Goal: Information Seeking & Learning: Learn about a topic

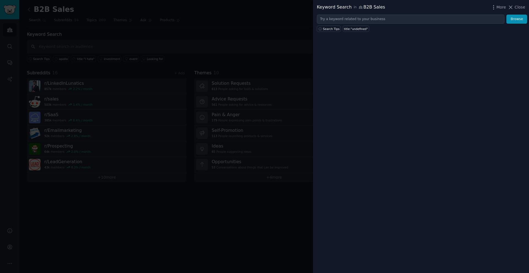
click at [98, 31] on div at bounding box center [264, 136] width 529 height 273
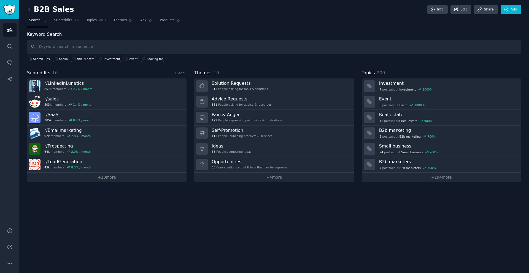
click at [28, 9] on icon at bounding box center [29, 9] width 2 height 3
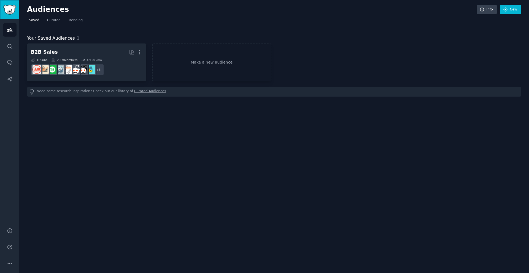
click at [13, 10] on img "Sidebar" at bounding box center [9, 10] width 13 height 10
click at [10, 266] on icon "Sidebar" at bounding box center [10, 264] width 6 height 6
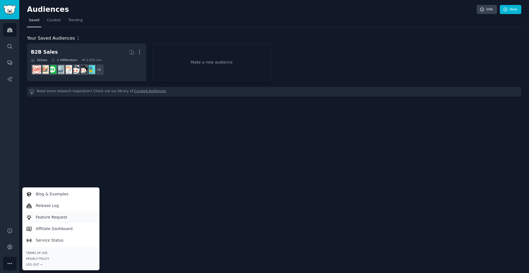
click at [51, 215] on p "Feature Request" at bounding box center [51, 218] width 31 height 6
click at [206, 142] on div "Audiences Info New Saved Curated Trending Your Saved Audiences 1 B2B Sales More…" at bounding box center [274, 136] width 510 height 273
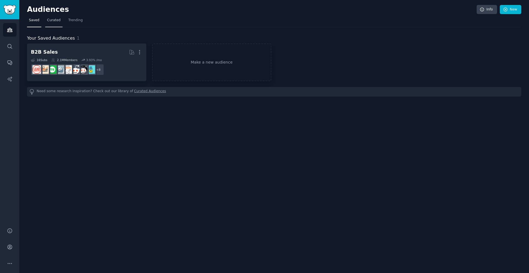
click at [51, 25] on link "Curated" at bounding box center [53, 21] width 17 height 11
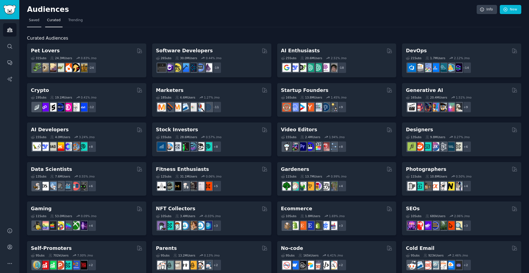
click at [34, 24] on link "Saved" at bounding box center [34, 21] width 14 height 11
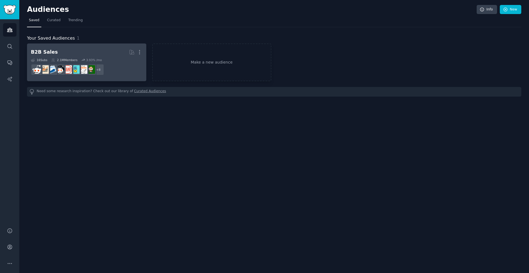
click at [89, 49] on h2 "B2B Sales More" at bounding box center [87, 52] width 112 height 10
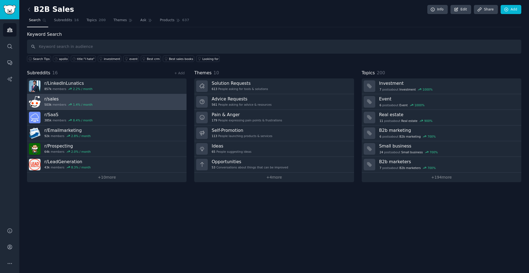
click at [101, 106] on link "r/ sales 503k members 1.4 % / month" at bounding box center [107, 102] width 160 height 16
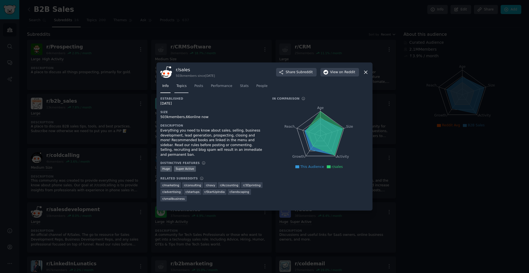
click at [183, 89] on link "Topics" at bounding box center [181, 87] width 14 height 11
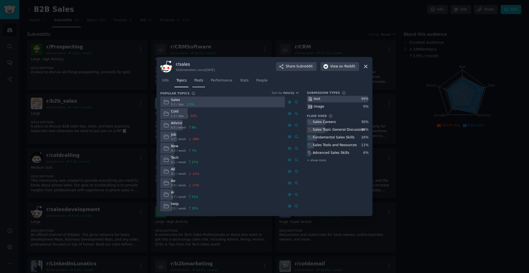
click at [202, 81] on span "Posts" at bounding box center [198, 80] width 9 height 5
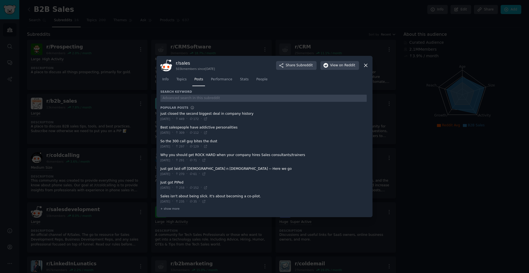
click at [229, 129] on span at bounding box center [263, 130] width 206 height 14
click at [219, 126] on span at bounding box center [263, 130] width 206 height 14
click at [192, 126] on span at bounding box center [263, 130] width 206 height 14
click at [222, 79] on span "Performance" at bounding box center [221, 79] width 21 height 5
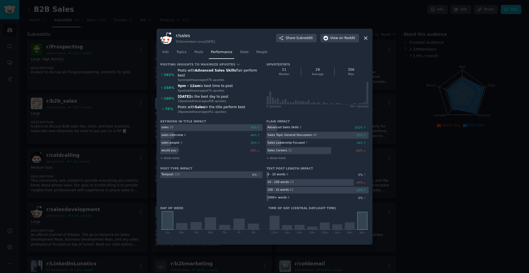
click at [364, 39] on icon at bounding box center [366, 38] width 6 height 6
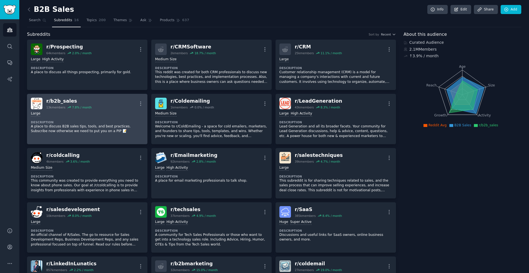
click at [110, 106] on div "r/ b2b_sales 13k members 7.8 % / month More" at bounding box center [87, 104] width 113 height 12
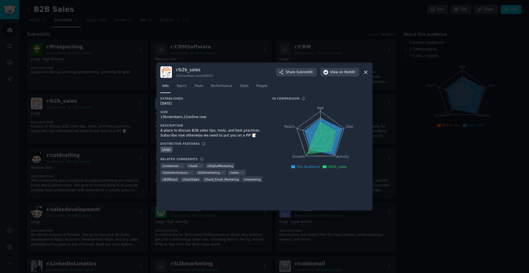
click at [365, 71] on icon at bounding box center [366, 72] width 6 height 6
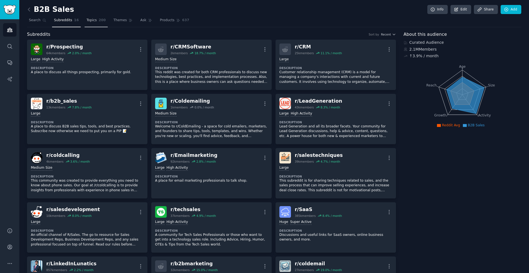
click at [98, 23] on link "Topics 200" at bounding box center [96, 21] width 23 height 11
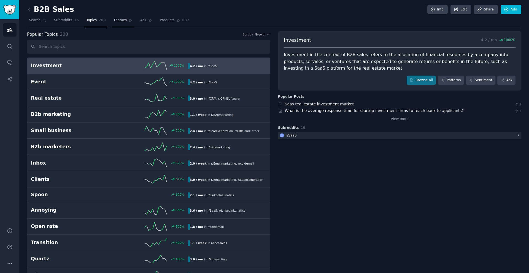
click at [116, 21] on span "Themes" at bounding box center [121, 20] width 14 height 5
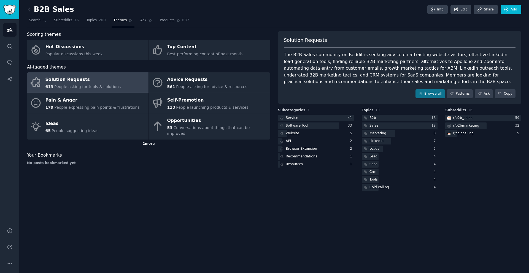
click at [150, 140] on div "2 more" at bounding box center [148, 144] width 243 height 9
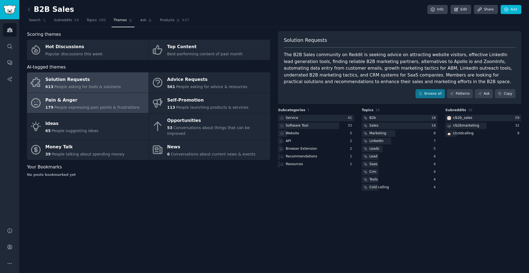
click at [104, 108] on span "People expressing pain points & frustrations" at bounding box center [96, 107] width 85 height 4
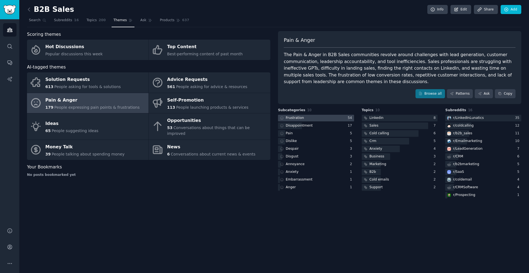
click at [317, 118] on div at bounding box center [316, 118] width 76 height 7
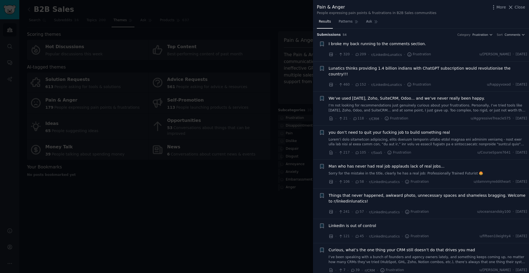
click at [405, 138] on link at bounding box center [428, 142] width 199 height 10
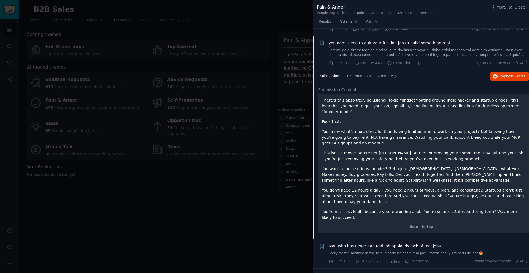
scroll to position [91, 0]
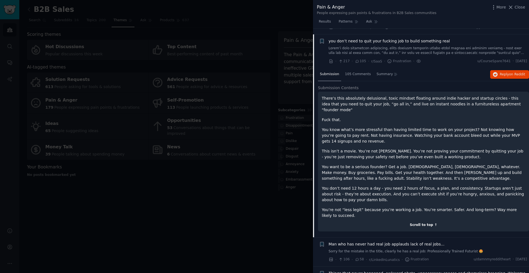
click at [431, 223] on div "Scroll to top ↑" at bounding box center [423, 225] width 203 height 5
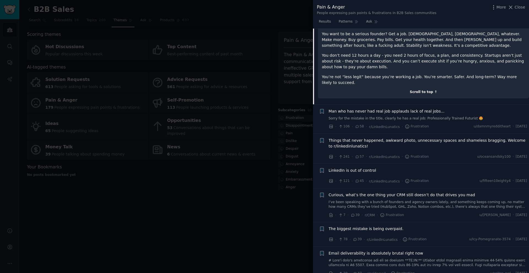
click at [428, 90] on div "Scroll to top ↑" at bounding box center [423, 92] width 203 height 5
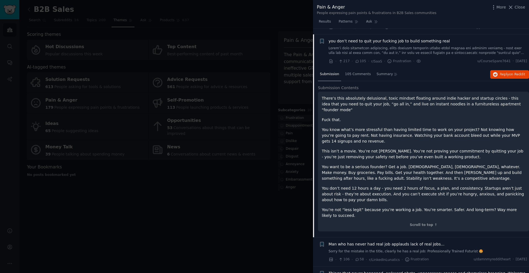
click at [214, 195] on div at bounding box center [264, 136] width 529 height 273
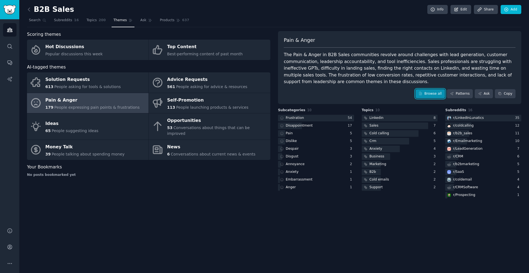
click at [426, 94] on link "Browse all" at bounding box center [430, 93] width 29 height 9
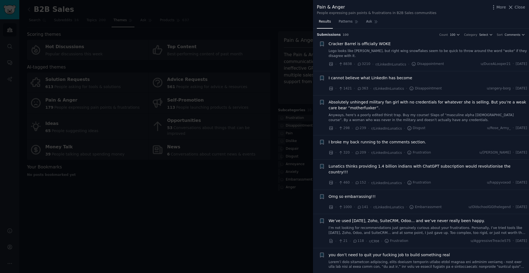
click at [450, 167] on span "Lunatics thinks providing 1.4 billion indians with ChatGPT subscription would r…" at bounding box center [428, 170] width 199 height 12
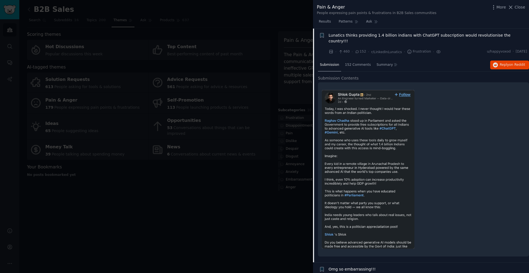
scroll to position [131, 0]
click at [265, 177] on div at bounding box center [264, 136] width 529 height 273
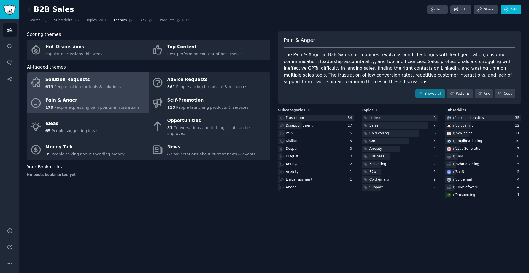
click at [117, 77] on link "Solution Requests 613 People asking for tools & solutions" at bounding box center [88, 82] width 122 height 20
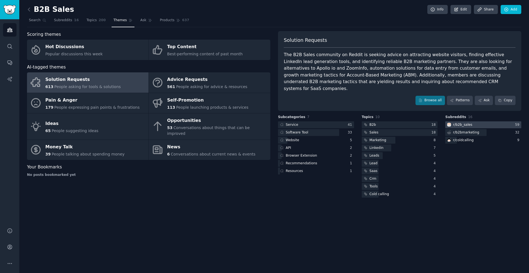
click at [464, 123] on div "r/ b2b_sales" at bounding box center [462, 125] width 19 height 5
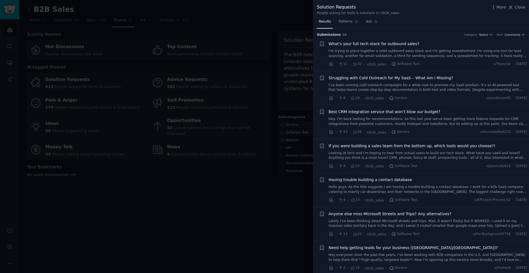
click at [153, 197] on div at bounding box center [264, 136] width 529 height 273
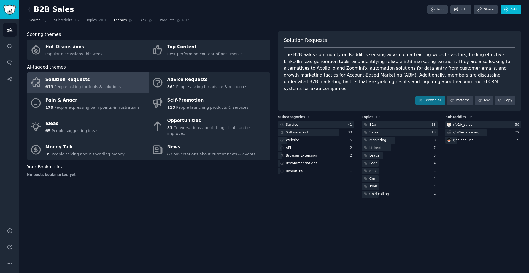
click at [30, 19] on span "Search" at bounding box center [35, 20] width 12 height 5
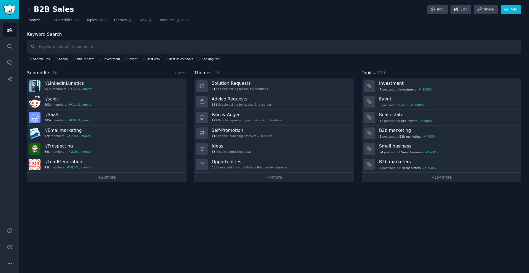
click at [480, 264] on div "B2B Sales Info Edit Share Add Search Subreddits 16 Topics 200 Themes Ask Produc…" at bounding box center [274, 136] width 510 height 273
